Goal: Navigation & Orientation: Locate item on page

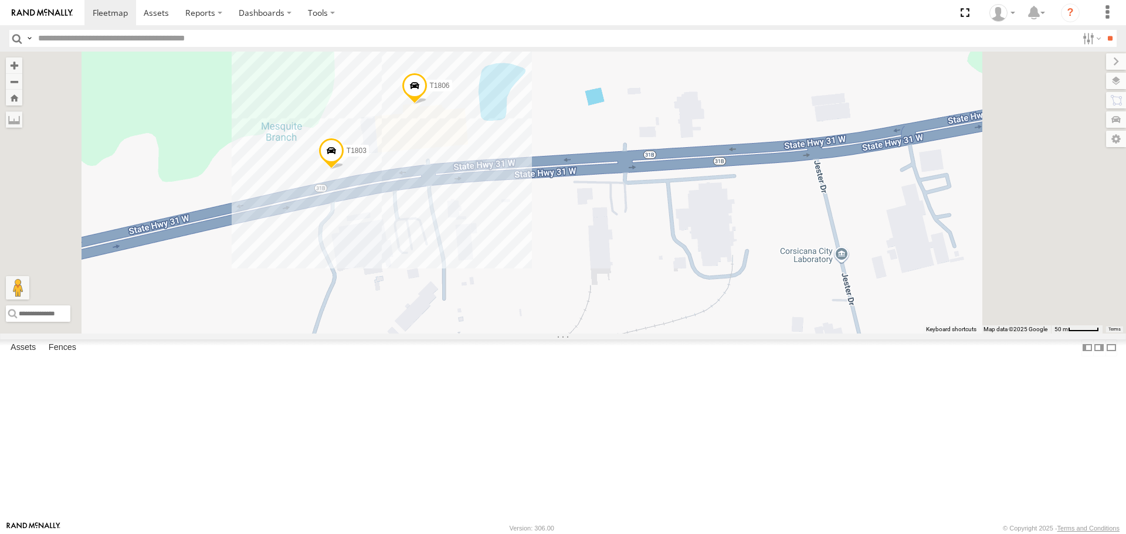
drag, startPoint x: 570, startPoint y: 279, endPoint x: 558, endPoint y: 334, distance: 56.9
click at [559, 333] on div "37152T T3214 37118T 5412 87121T 40061T T3205 40037T T3212 986 40134T 5381-Sold …" at bounding box center [563, 192] width 1126 height 281
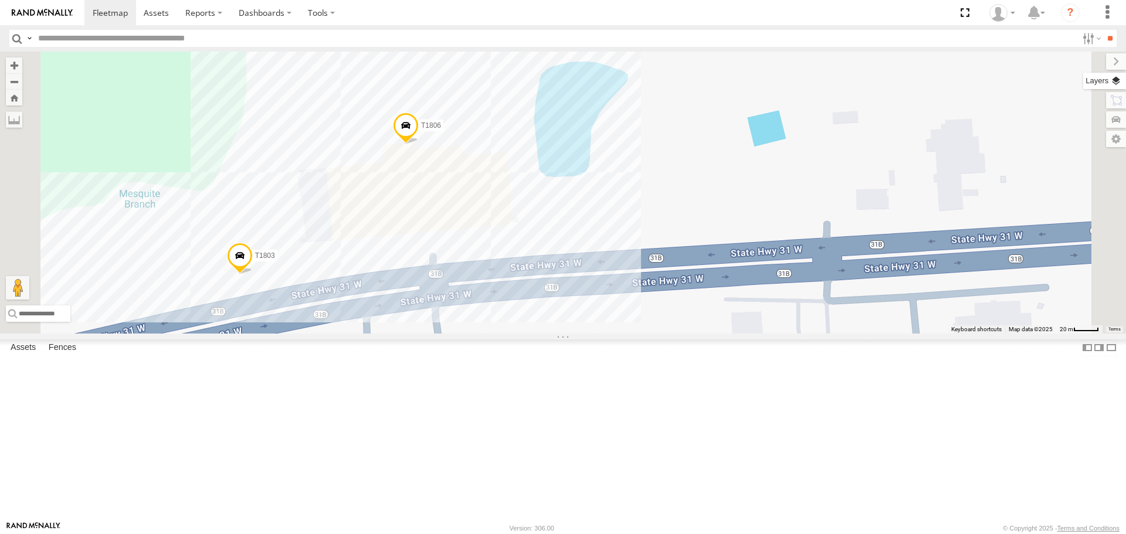
click at [1118, 83] on label at bounding box center [1104, 81] width 43 height 16
click at [0, 0] on span "Satellite + Roadmap" at bounding box center [0, 0] width 0 height 0
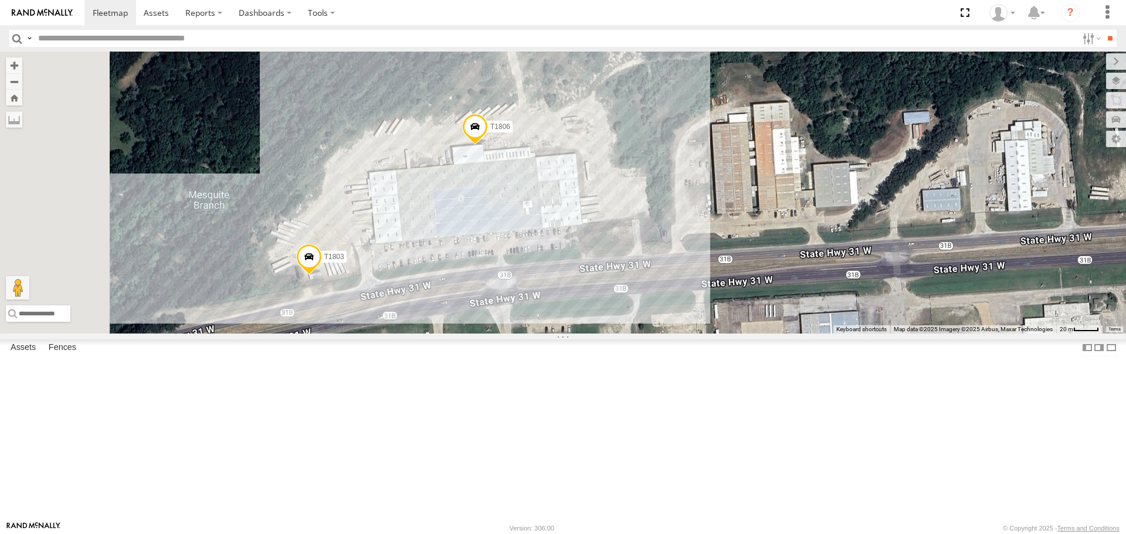
drag, startPoint x: 382, startPoint y: 172, endPoint x: 517, endPoint y: 176, distance: 134.9
click at [517, 176] on div "37152T T3214 37118T 5412 87121T 40061T T3205 40037T T3212 986 40134T 5381-Sold …" at bounding box center [563, 192] width 1126 height 281
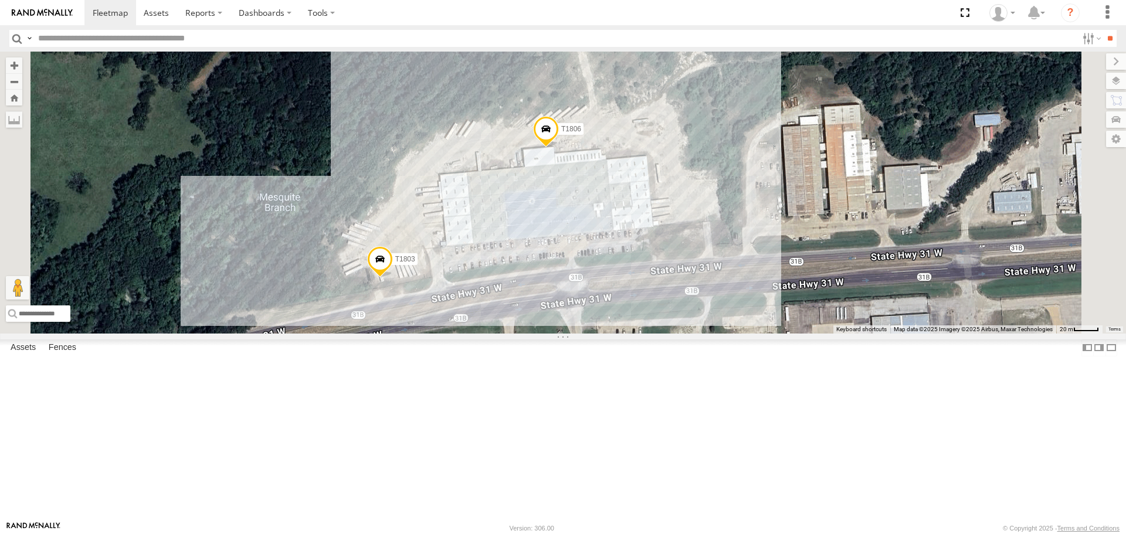
click at [0, 0] on span "Roadmap" at bounding box center [0, 0] width 0 height 0
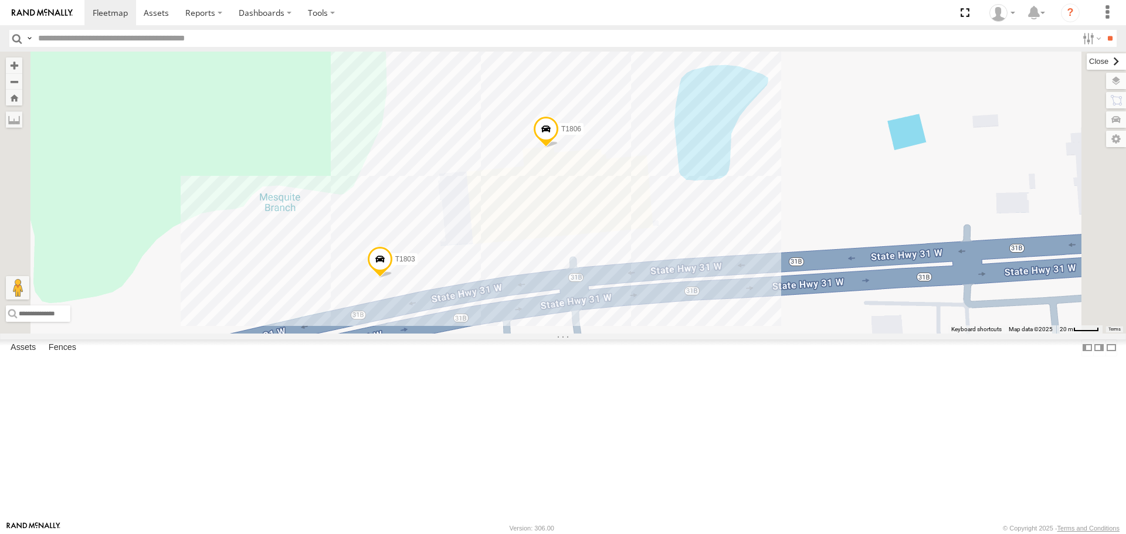
click at [1087, 62] on label at bounding box center [1106, 61] width 39 height 16
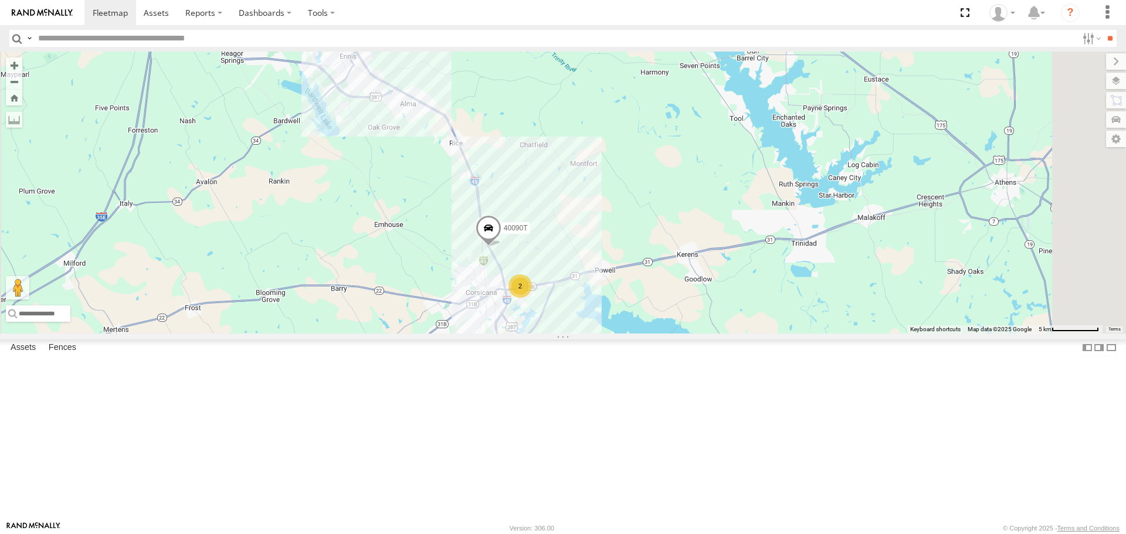
drag, startPoint x: 495, startPoint y: 351, endPoint x: 565, endPoint y: 303, distance: 84.7
click at [562, 306] on div "37152T T3214 37118T 5412 87121T 40061T T3205 40037T T3212 986 40134T 5381-Sold …" at bounding box center [563, 192] width 1126 height 281
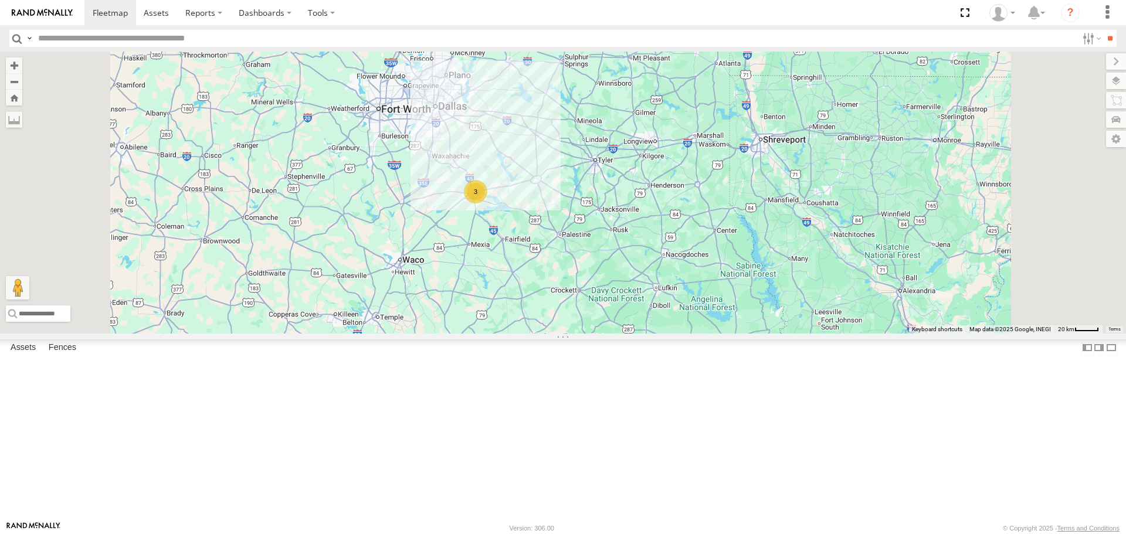
drag, startPoint x: 471, startPoint y: 332, endPoint x: 532, endPoint y: 311, distance: 64.7
click at [531, 311] on div "37152T T3214 37118T 5412 87121T 40061T T3205 40037T T3212 986 40134T 5381-Sold …" at bounding box center [563, 192] width 1126 height 281
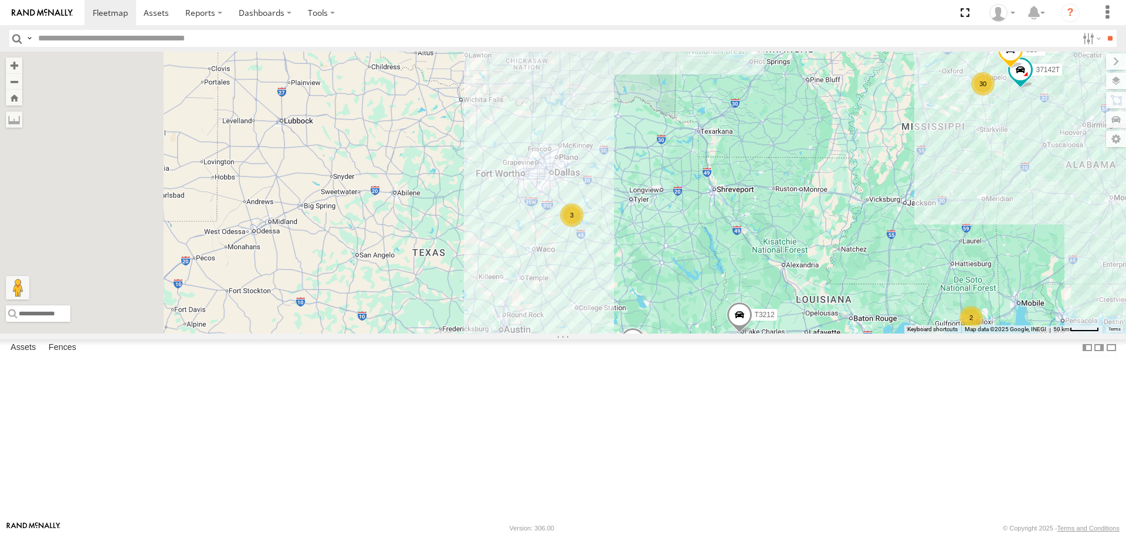
drag, startPoint x: 525, startPoint y: 352, endPoint x: 640, endPoint y: 381, distance: 118.3
click at [640, 333] on div "37152T T3214 37118T 5412 87121T 40061T T3205 40037T T3212 986 40134T 5381-Sold …" at bounding box center [563, 192] width 1126 height 281
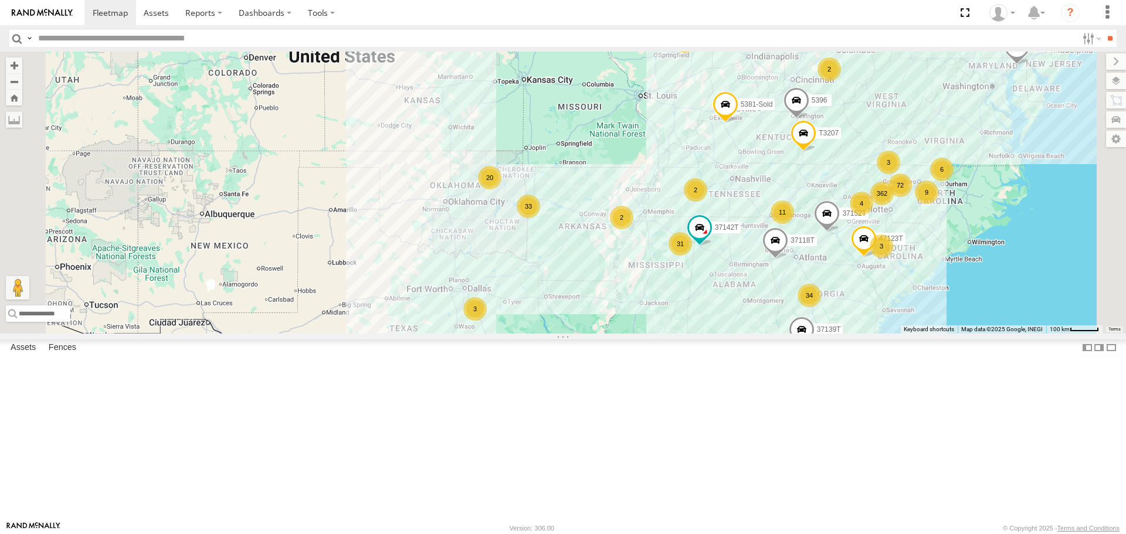
drag, startPoint x: 499, startPoint y: 331, endPoint x: 486, endPoint y: 345, distance: 19.1
click at [486, 333] on div "37152T T3214 37118T 5412 87121T 40061T T3205 40037T T3212 986 40134T 5381-Sold …" at bounding box center [563, 192] width 1126 height 281
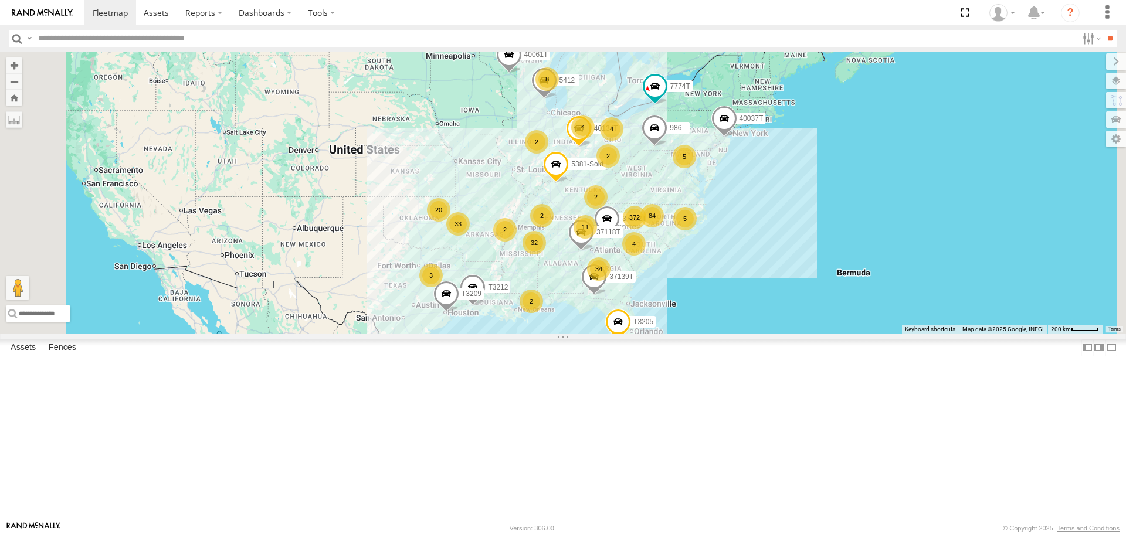
drag, startPoint x: 480, startPoint y: 342, endPoint x: 512, endPoint y: 333, distance: 33.4
click at [512, 333] on div "37152T T3214 37118T 5412 87121T 40061T T3205 40037T T3212 986 40134T 5381-Sold …" at bounding box center [563, 192] width 1126 height 281
